Goal: Entertainment & Leisure: Consume media (video, audio)

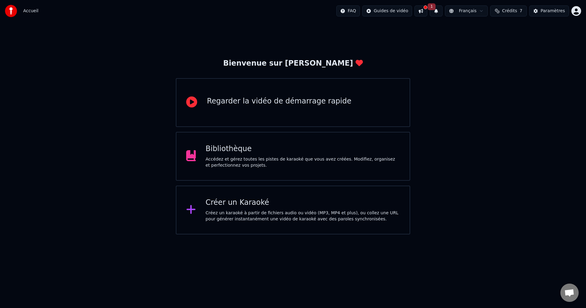
click at [290, 156] on div "Bibliothèque Accédez et gérez toutes les pistes de karaoké que vous avez créées…" at bounding box center [303, 156] width 194 height 24
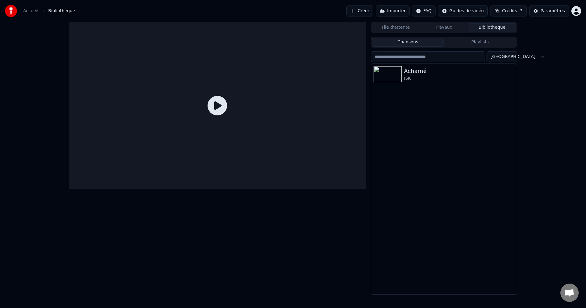
click at [219, 99] on icon at bounding box center [217, 106] width 20 height 20
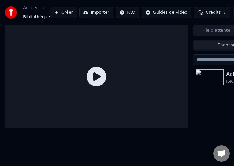
click at [91, 76] on icon at bounding box center [97, 77] width 20 height 20
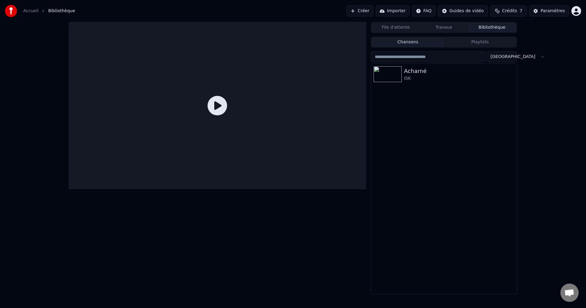
click at [211, 102] on icon at bounding box center [217, 106] width 20 height 20
click at [211, 99] on icon at bounding box center [217, 106] width 20 height 20
click at [211, 98] on icon at bounding box center [217, 106] width 20 height 20
click at [216, 99] on icon at bounding box center [217, 106] width 20 height 20
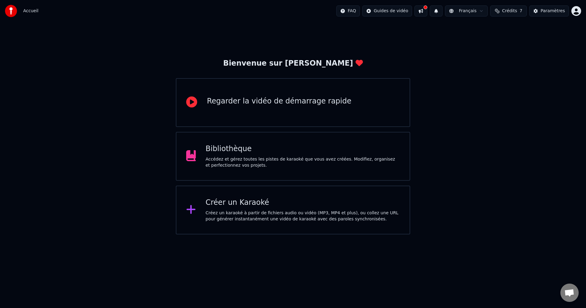
click at [273, 164] on div "Accédez et gérez toutes les pistes de karaoké que vous avez créées. Modifiez, o…" at bounding box center [303, 162] width 194 height 12
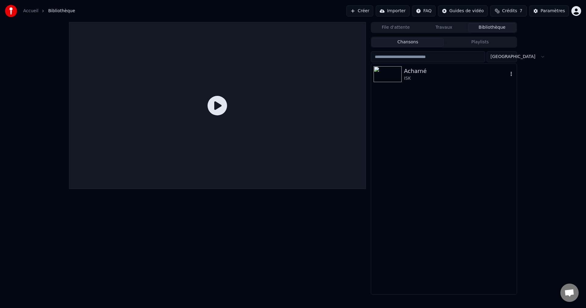
click at [417, 76] on div "ISK" at bounding box center [456, 78] width 104 height 6
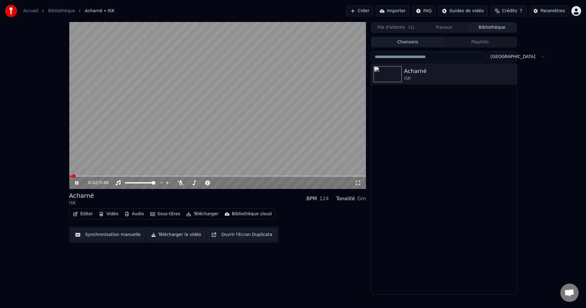
click at [364, 185] on div "0:02 / 3:46" at bounding box center [217, 183] width 297 height 12
click at [216, 183] on span at bounding box center [216, 183] width 4 height 4
